Goal: Navigation & Orientation: Find specific page/section

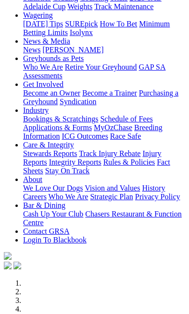
scroll to position [118, 0]
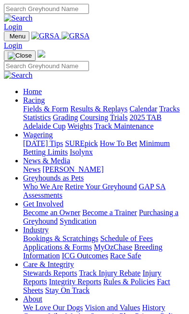
click at [8, 38] on img "Toggle navigation" at bounding box center [8, 38] width 0 height 0
click at [45, 104] on link "Racing" at bounding box center [34, 100] width 22 height 8
click at [45, 99] on link "Racing" at bounding box center [34, 100] width 22 height 8
click at [70, 156] on link "News & Media" at bounding box center [46, 160] width 47 height 8
click at [83, 173] on link "[PERSON_NAME]" at bounding box center [72, 169] width 61 height 8
